Goal: Information Seeking & Learning: Learn about a topic

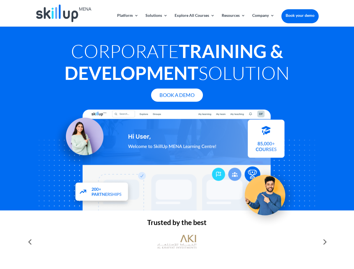
click at [177, 135] on div at bounding box center [176, 160] width 283 height 101
click at [156, 20] on link "Solutions" at bounding box center [156, 19] width 22 height 13
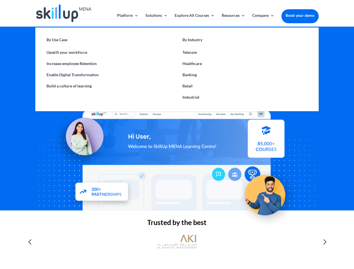
click at [194, 20] on link "Explore All Courses" at bounding box center [195, 19] width 40 height 13
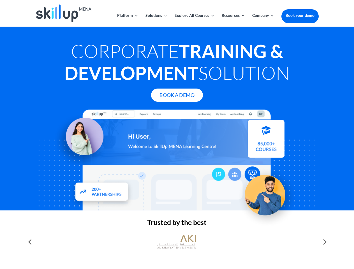
click at [233, 20] on link "Resources" at bounding box center [234, 19] width 24 height 13
click at [263, 20] on link "Company" at bounding box center [263, 19] width 22 height 13
click at [177, 242] on img at bounding box center [176, 242] width 39 height 20
